Goal: Task Accomplishment & Management: Use online tool/utility

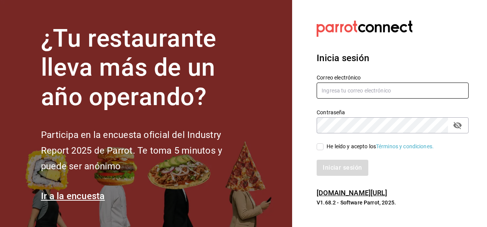
type input "[PERSON_NAME][EMAIL_ADDRESS][PERSON_NAME][DOMAIN_NAME]"
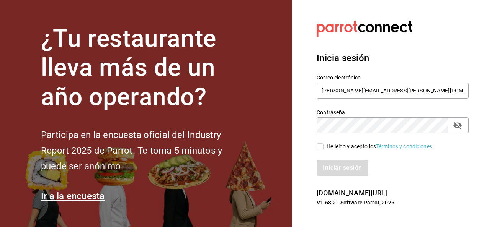
click at [277, 18] on section "¿Tu restaurante lleva más de un año operando? Participa en la encuesta oficial …" at bounding box center [146, 113] width 292 height 227
click at [323, 147] on input "He leído y acepto los Términos y condiciones." at bounding box center [319, 146] width 7 height 7
checkbox input "true"
click at [340, 174] on button "Iniciar sesión" at bounding box center [342, 168] width 52 height 16
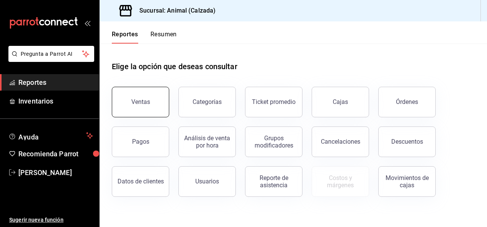
click at [146, 108] on button "Ventas" at bounding box center [140, 102] width 57 height 31
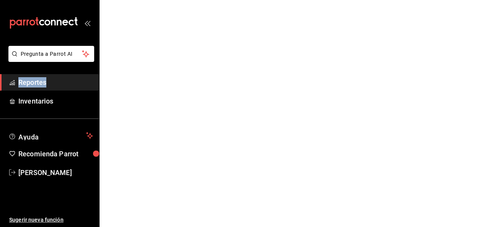
click at [146, 0] on html "Pregunta a Parrot AI Reportes Inventarios Ayuda Recomienda Parrot [PERSON_NAME]…" at bounding box center [243, 0] width 487 height 0
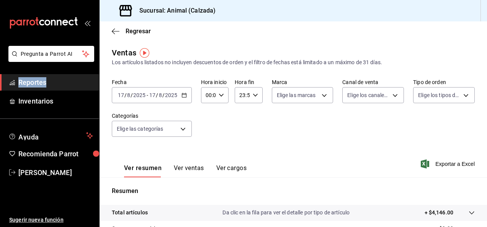
drag, startPoint x: 146, startPoint y: 108, endPoint x: 184, endPoint y: 94, distance: 39.9
click at [184, 94] on icon "button" at bounding box center [183, 95] width 5 height 5
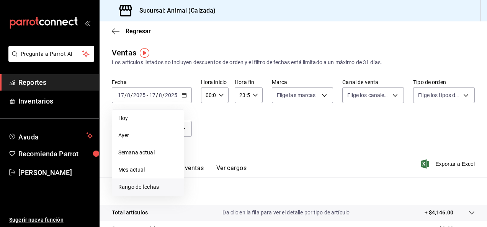
click at [147, 187] on span "Rango de fechas" at bounding box center [147, 187] width 59 height 8
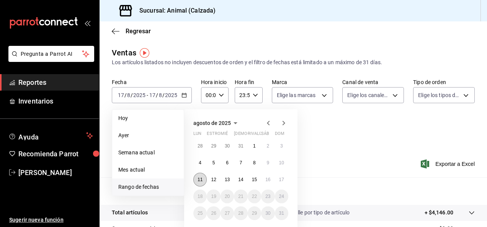
click at [201, 180] on abbr "11" at bounding box center [199, 179] width 5 height 5
click at [284, 176] on button "17" at bounding box center [281, 180] width 13 height 14
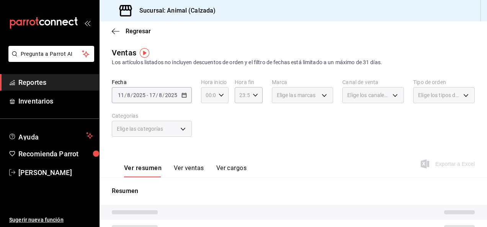
click at [220, 96] on icon "button" at bounding box center [220, 95] width 5 height 5
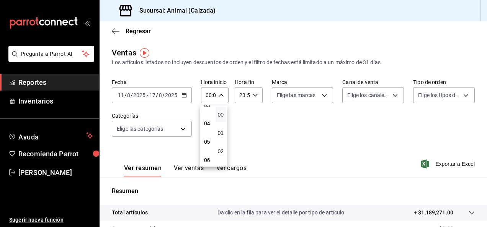
scroll to position [75, 0]
click at [209, 126] on button "05" at bounding box center [207, 131] width 11 height 15
type input "05:00"
click at [256, 94] on div at bounding box center [243, 113] width 487 height 227
click at [253, 96] on \(Stroke\) "button" at bounding box center [255, 95] width 5 height 3
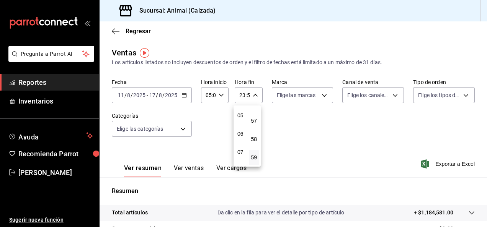
scroll to position [94, 0]
click at [241, 115] on span "05" at bounding box center [241, 113] width 2 height 6
click at [255, 128] on button "57" at bounding box center [254, 120] width 11 height 15
click at [255, 113] on span "00" at bounding box center [254, 115] width 2 height 6
type input "05:00"
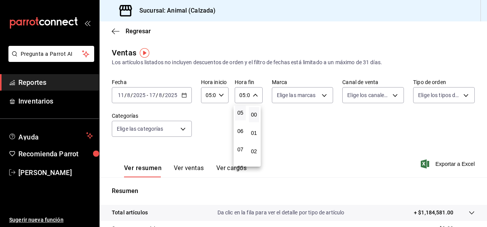
click at [321, 96] on div at bounding box center [243, 113] width 487 height 227
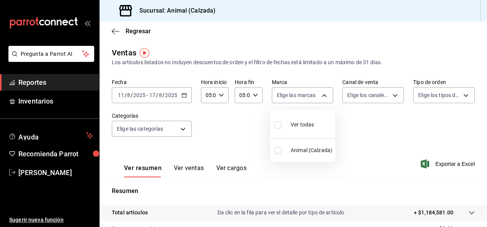
click at [321, 96] on body "Pregunta a Parrot AI Reportes Inventarios Ayuda Recomienda Parrot [PERSON_NAME]…" at bounding box center [243, 113] width 487 height 227
click at [278, 128] on input "checkbox" at bounding box center [277, 125] width 7 height 7
checkbox input "true"
type input "e26472f3-9262-489d-bcba-4c6b034529c7"
checkbox input "true"
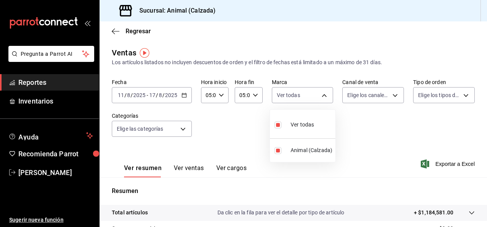
click at [392, 93] on div at bounding box center [243, 113] width 487 height 227
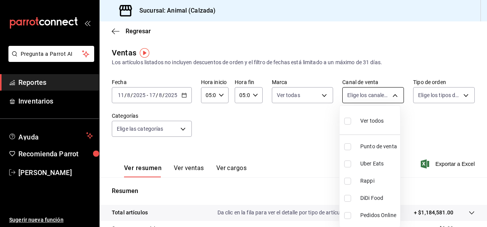
click at [392, 97] on body "Pregunta a Parrot AI Reportes Inventarios Ayuda Recomienda Parrot [PERSON_NAME]…" at bounding box center [243, 113] width 487 height 227
click at [354, 120] on div "Ver todos" at bounding box center [363, 120] width 39 height 16
type input "PARROT,UBER_EATS,RAPPI,DIDI_FOOD,ONLINE"
checkbox input "true"
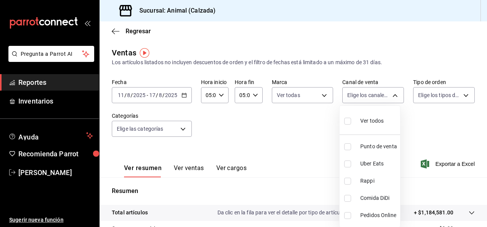
checkbox input "true"
click at [462, 95] on div at bounding box center [243, 113] width 487 height 227
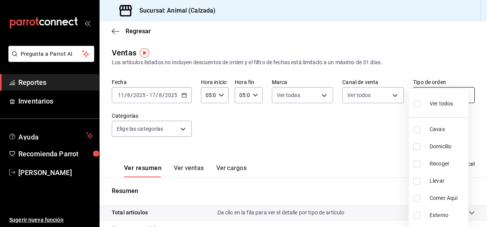
click at [461, 95] on body "Pregunta a Parrot AI Reportes Inventarios Ayuda Recomienda Parrot [PERSON_NAME]…" at bounding box center [243, 113] width 487 height 227
click at [418, 106] on input "checkbox" at bounding box center [416, 104] width 7 height 7
checkbox input "true"
type input "588630d3-b511-4bba-a729-32472510037f,54b7ae00-ca47-4ec1-b7ff-55842c0a2b62,92293…"
checkbox input "true"
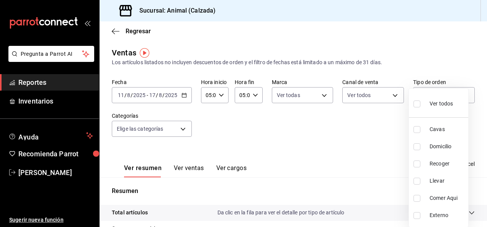
checkbox input "true"
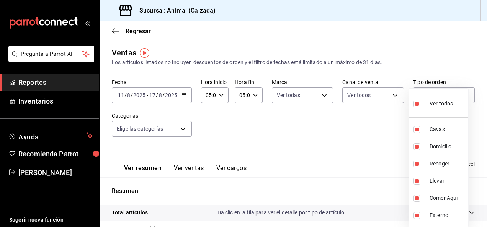
click at [182, 128] on div at bounding box center [243, 113] width 487 height 227
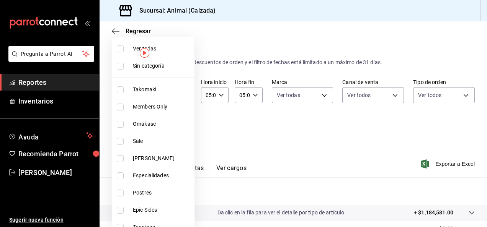
click at [181, 131] on body "Pregunta a Parrot AI Reportes Inventarios Ayuda Recomienda Parrot [PERSON_NAME]…" at bounding box center [243, 113] width 487 height 227
click at [128, 49] on li "Ver todas" at bounding box center [153, 48] width 82 height 17
type input "5d35a5f4-3063-4397-a550-a8f4eca83956,9bcdf976-3d2d-44f2-8aa2-d656f6bc4aaa,d84f4…"
checkbox input "true"
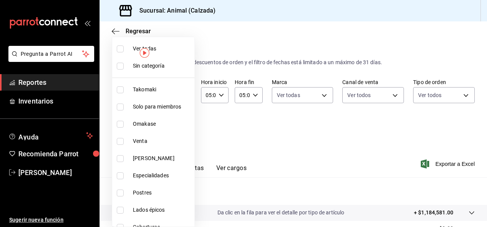
checkbox input "true"
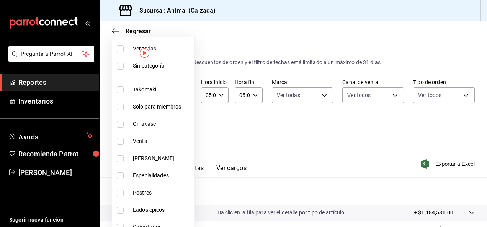
checkbox input "true"
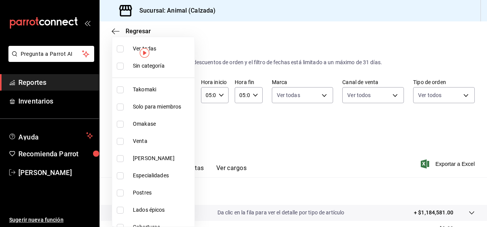
checkbox input "true"
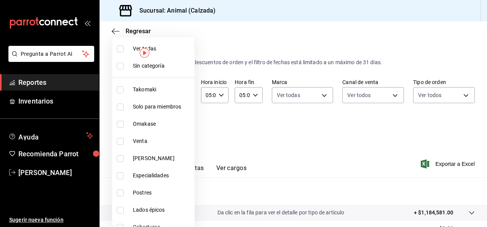
checkbox input "true"
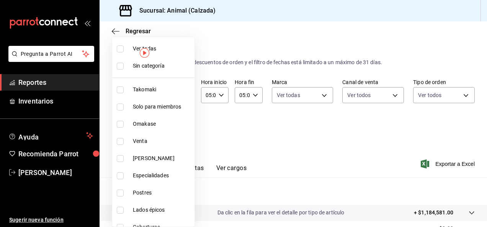
checkbox input "true"
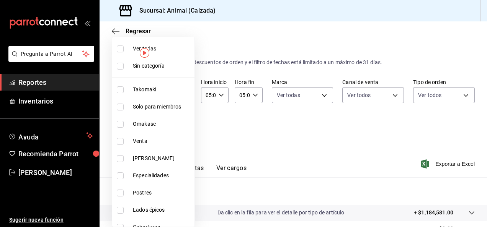
checkbox input "true"
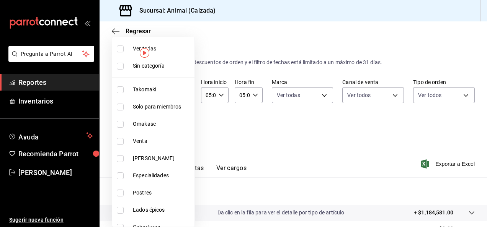
checkbox input "true"
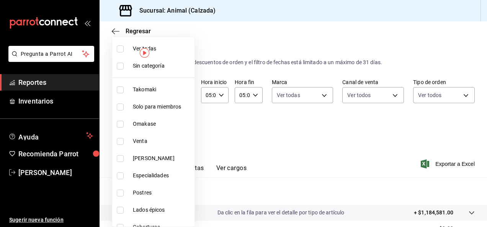
checkbox input "true"
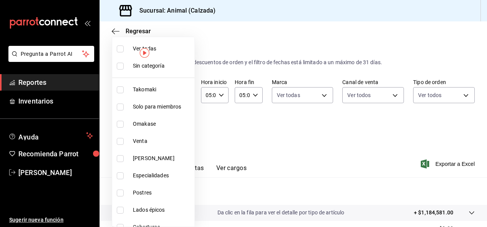
checkbox input "true"
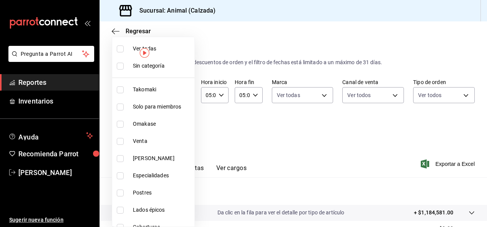
checkbox input "true"
click at [441, 163] on div at bounding box center [243, 113] width 487 height 227
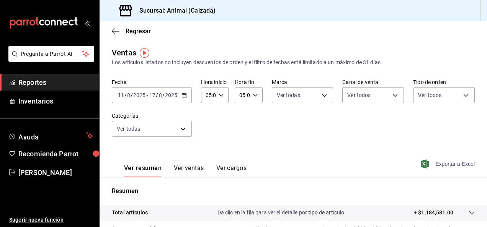
click at [440, 165] on font "Exportar a Excel" at bounding box center [454, 164] width 39 height 6
